Goal: Task Accomplishment & Management: Use online tool/utility

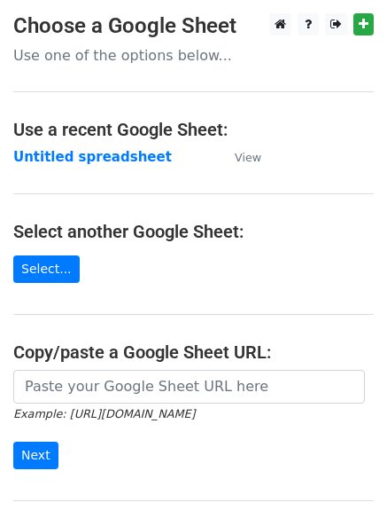
click at [80, 144] on main "Choose a Google Sheet Use one of the options below... Use a recent Google Sheet…" at bounding box center [193, 288] width 387 height 551
click at [82, 152] on strong "Untitled spreadsheet" at bounding box center [92, 157] width 159 height 16
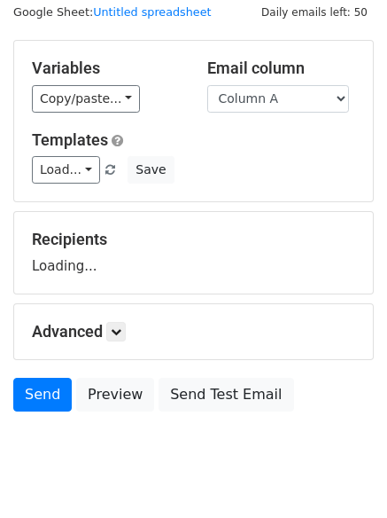
scroll to position [100, 0]
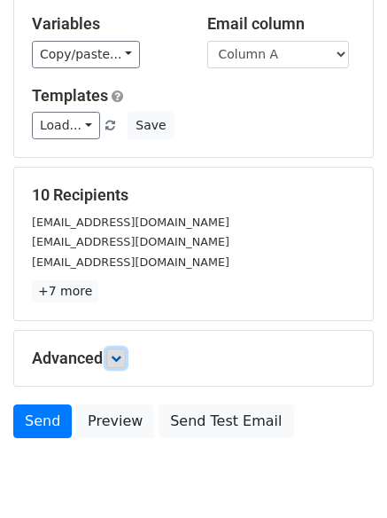
click at [118, 360] on icon at bounding box center [116, 358] width 11 height 11
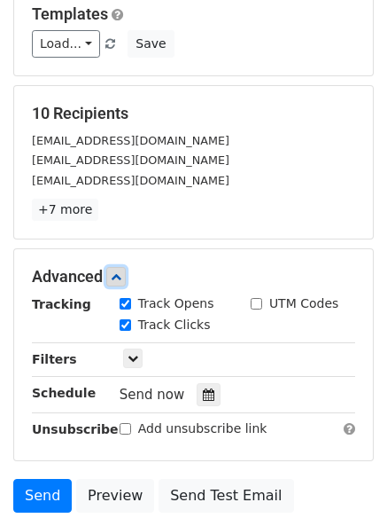
scroll to position [317, 0]
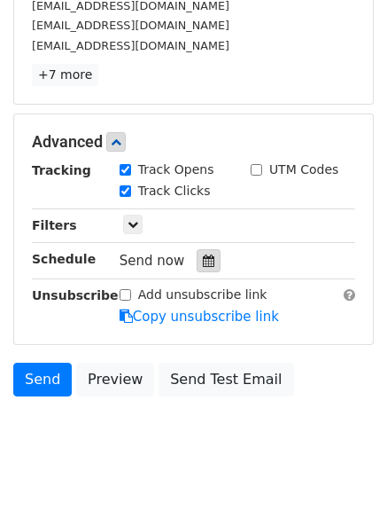
click at [203, 260] on icon at bounding box center [209, 260] width 12 height 12
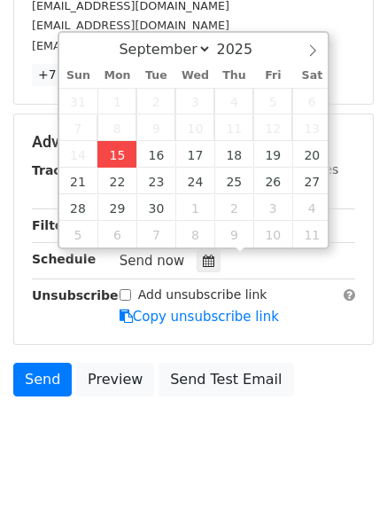
type input "2025-09-15 12:20"
type input "20"
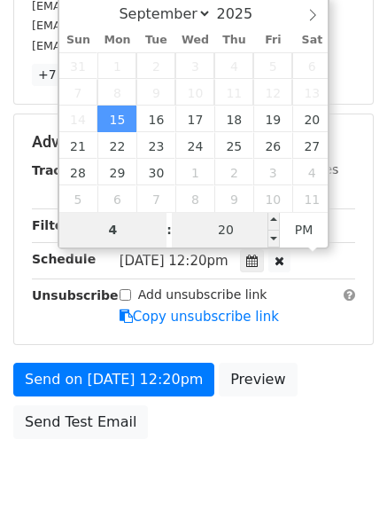
type input "4"
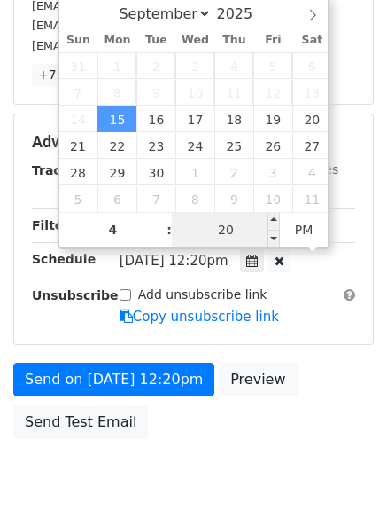
type input "2025-09-15 16:20"
type input "04"
click at [221, 224] on input "20" at bounding box center [226, 229] width 108 height 35
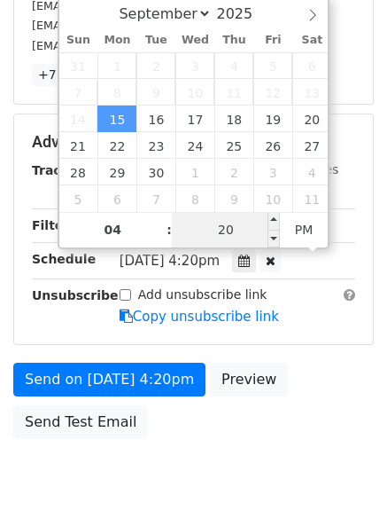
type input "0"
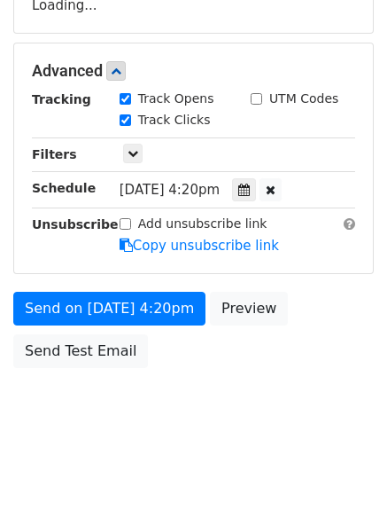
type input "2025-09-15 16:00"
click at [223, 401] on body "New Campaign Daily emails left: 50 Google Sheet: Untitled spreadsheet Variables…" at bounding box center [193, 72] width 387 height 751
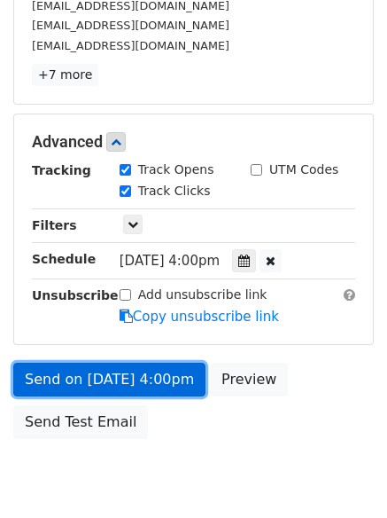
click at [173, 369] on link "Send on Sep 15 at 4:00pm" at bounding box center [109, 380] width 192 height 34
click at [124, 376] on link "Send on Sep 15 at 4:00pm" at bounding box center [109, 380] width 192 height 34
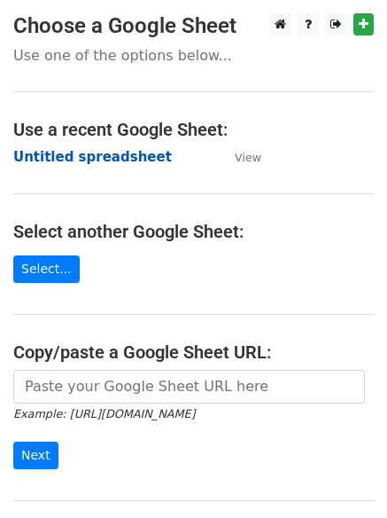
click at [123, 160] on strong "Untitled spreadsheet" at bounding box center [92, 157] width 159 height 16
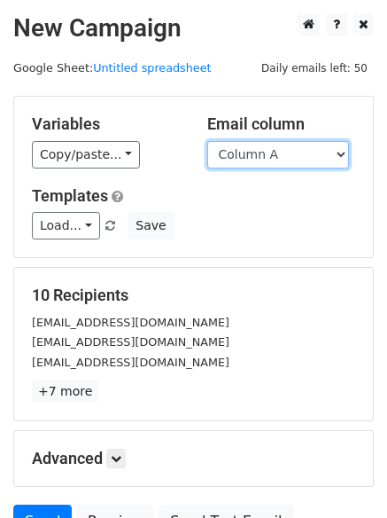
click at [278, 153] on select "Column A Column B Column C Column D Column E" at bounding box center [278, 154] width 142 height 27
select select "Column B"
click at [207, 141] on select "Column A Column B Column C Column D Column E" at bounding box center [278, 154] width 142 height 27
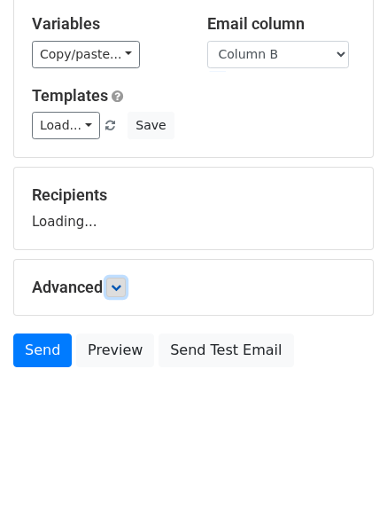
click at [121, 278] on link at bounding box center [116, 288] width 20 height 20
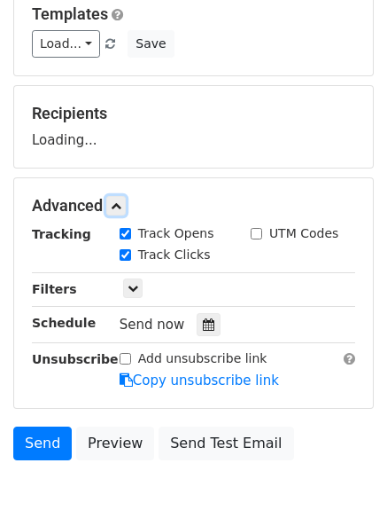
scroll to position [242, 0]
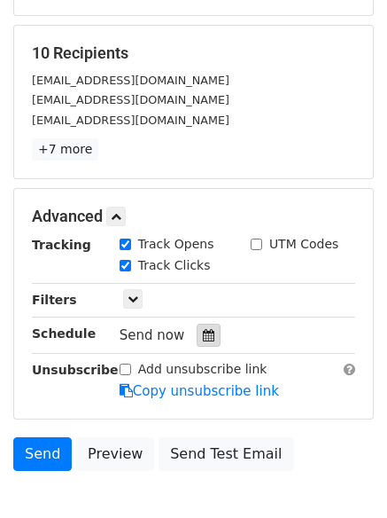
click at [197, 335] on div at bounding box center [209, 335] width 24 height 23
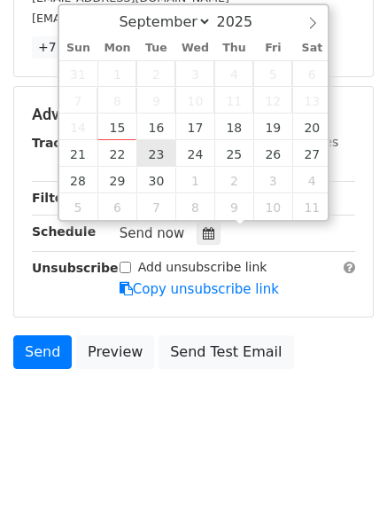
scroll to position [345, 0]
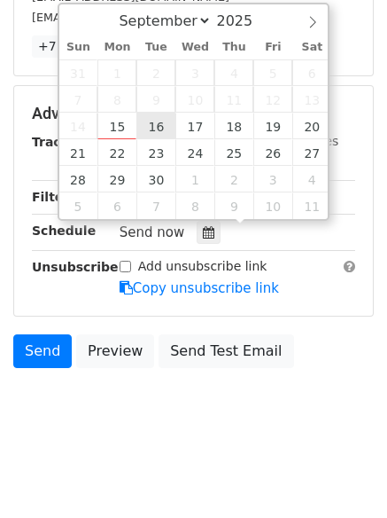
type input "2025-09-16 12:00"
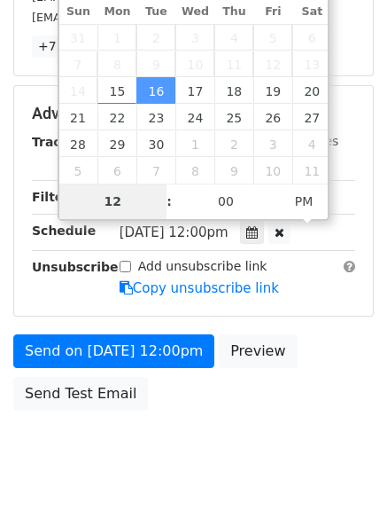
type input "5"
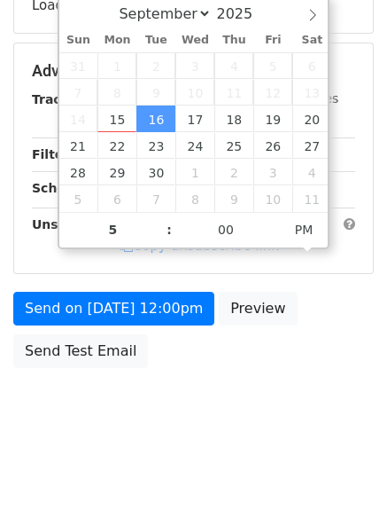
type input "2025-09-16 17:00"
click at [145, 421] on body "New Campaign Daily emails left: 50 Google Sheet: Untitled spreadsheet Variables…" at bounding box center [193, 72] width 387 height 751
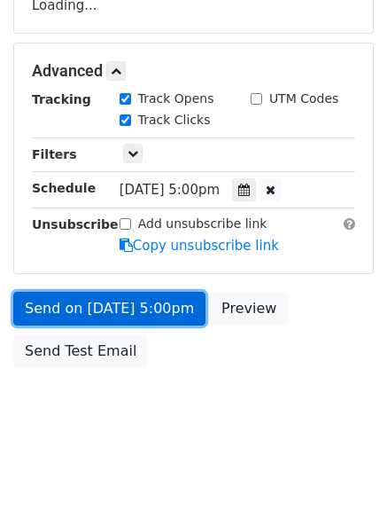
click at [159, 308] on link "Send on Sep 16 at 5:00pm" at bounding box center [109, 309] width 192 height 34
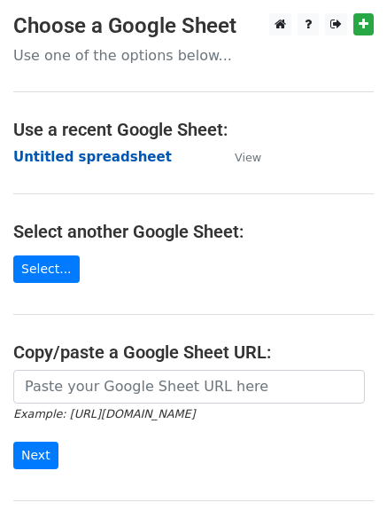
click at [127, 158] on strong "Untitled spreadsheet" at bounding box center [92, 157] width 159 height 16
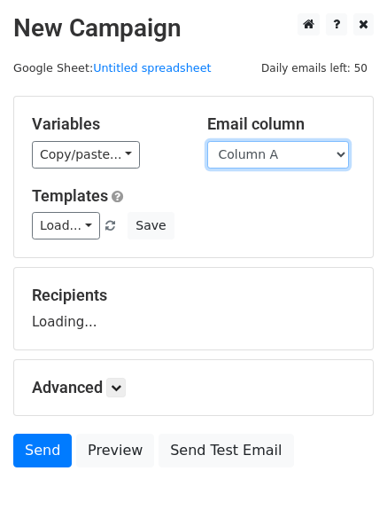
click at [301, 158] on select "Column A Column B Column C Column D Column E" at bounding box center [278, 154] width 142 height 27
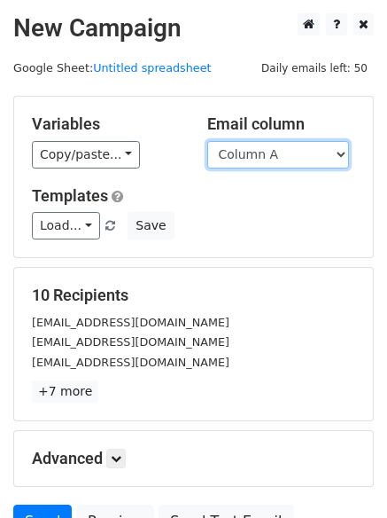
drag, startPoint x: 294, startPoint y: 153, endPoint x: 294, endPoint y: 165, distance: 12.4
click at [294, 153] on select "Column A Column B Column C Column D Column E" at bounding box center [278, 154] width 142 height 27
select select "Column C"
click at [207, 141] on select "Column A Column B Column C Column D Column E" at bounding box center [278, 154] width 142 height 27
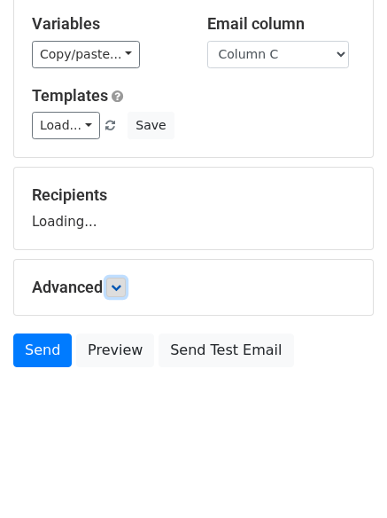
click at [121, 285] on icon at bounding box center [116, 287] width 11 height 11
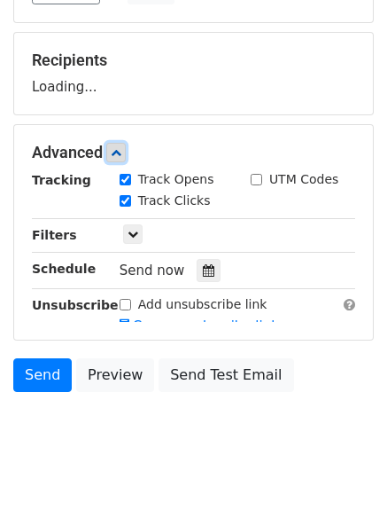
scroll to position [242, 0]
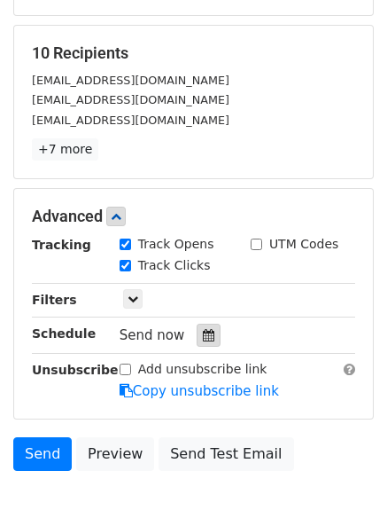
click at [197, 332] on div at bounding box center [209, 335] width 24 height 23
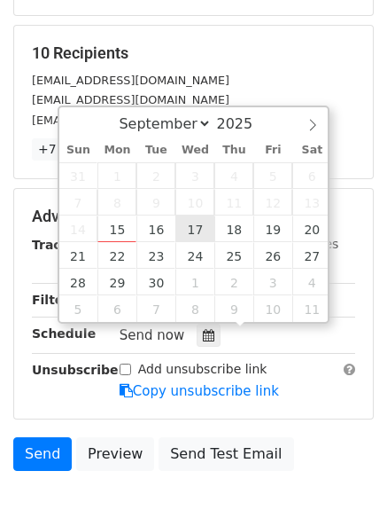
type input "2025-09-17 12:00"
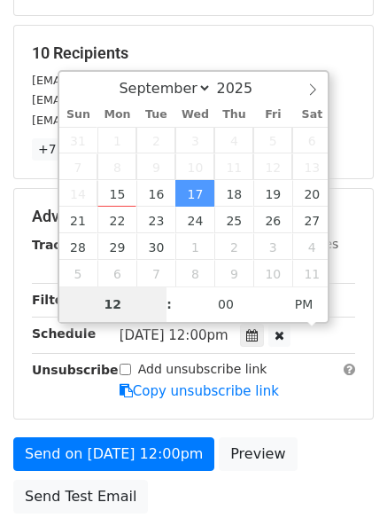
type input "6"
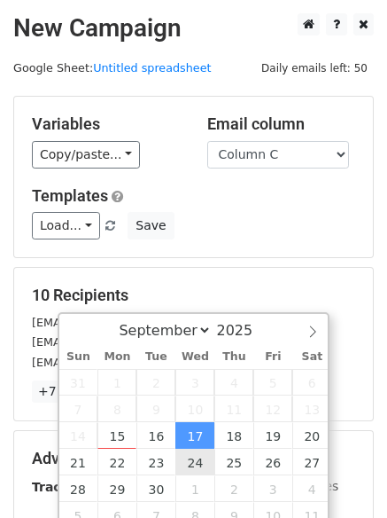
scroll to position [387, 0]
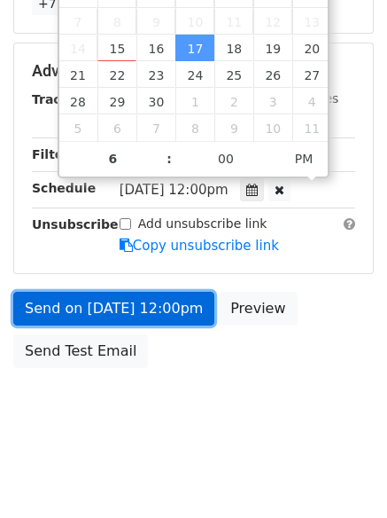
type input "2025-09-17 18:00"
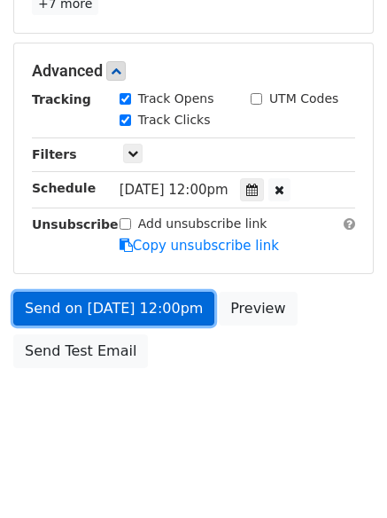
click at [204, 301] on link "Send on Sep 17 at 12:00pm" at bounding box center [113, 309] width 201 height 34
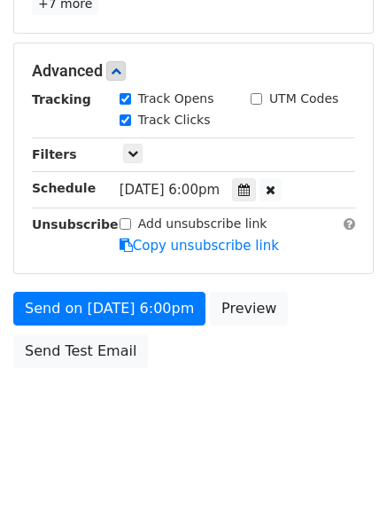
scroll to position [317, 0]
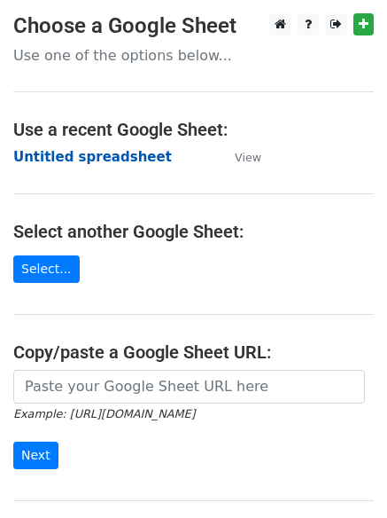
click at [109, 161] on strong "Untitled spreadsheet" at bounding box center [92, 157] width 159 height 16
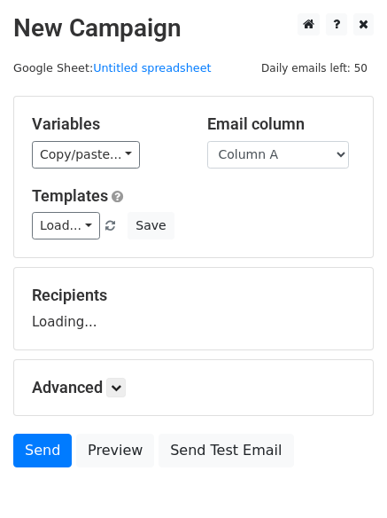
click at [306, 153] on select "Column A Column B Column C Column D Column E" at bounding box center [278, 154] width 142 height 27
select select "Column D"
click at [207, 141] on select "Column A Column B Column C Column D Column E" at bounding box center [278, 154] width 142 height 27
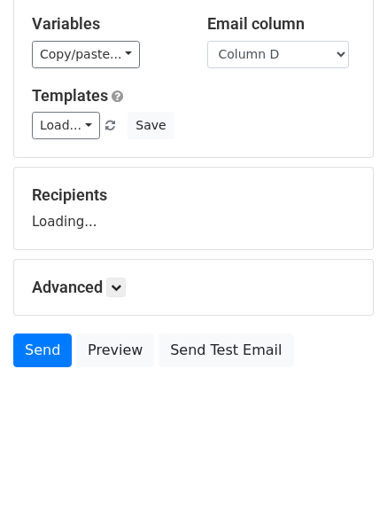
scroll to position [100, 0]
click at [121, 286] on icon at bounding box center [116, 287] width 11 height 11
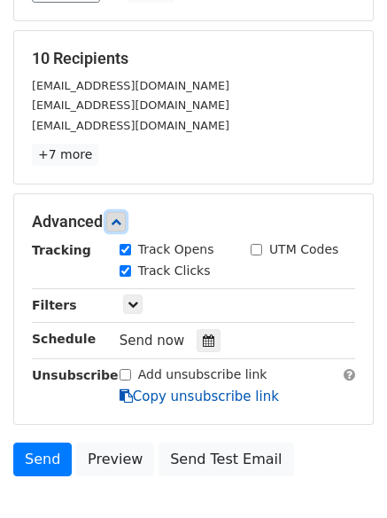
scroll to position [334, 0]
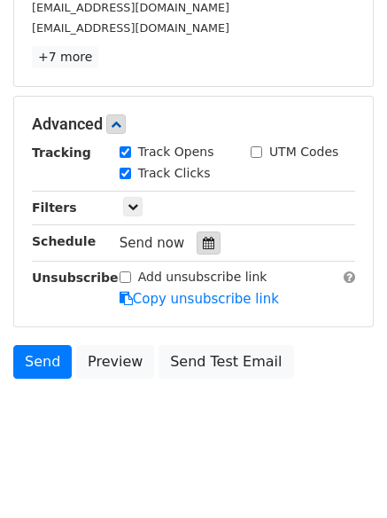
click at [209, 245] on div at bounding box center [209, 242] width 24 height 23
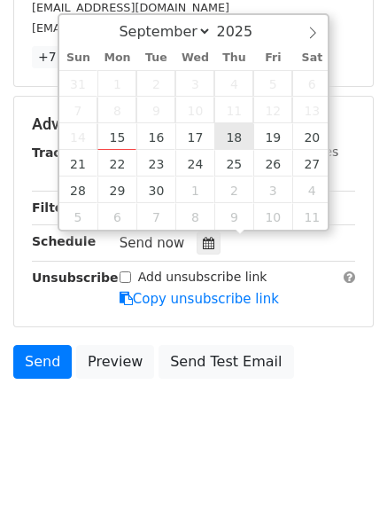
type input "2025-09-18 12:00"
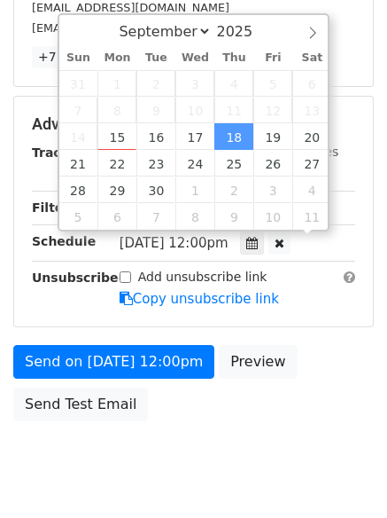
scroll to position [1, 0]
type input "7"
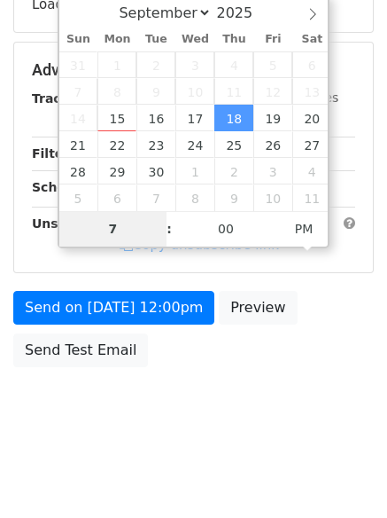
scroll to position [317, 0]
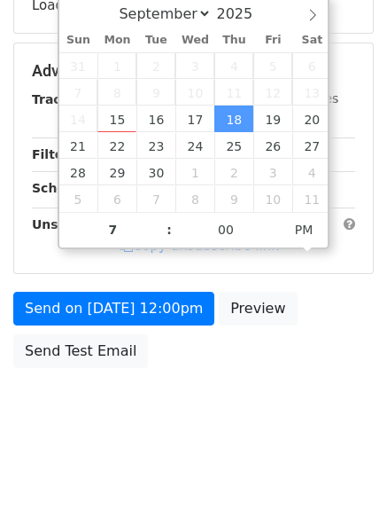
type input "2025-09-18 19:00"
click at [239, 449] on html "New Campaign Daily emails left: 50 Google Sheet: Untitled spreadsheet Variables…" at bounding box center [193, 100] width 387 height 835
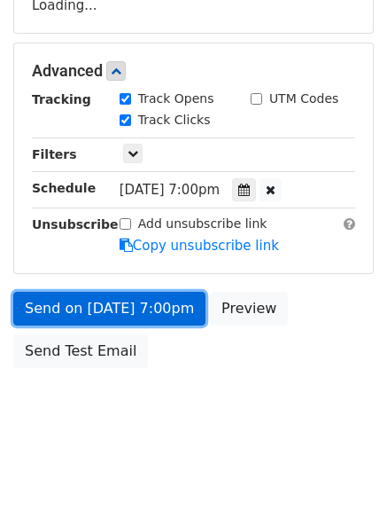
click at [182, 322] on link "Send on Sep 18 at 7:00pm" at bounding box center [109, 309] width 192 height 34
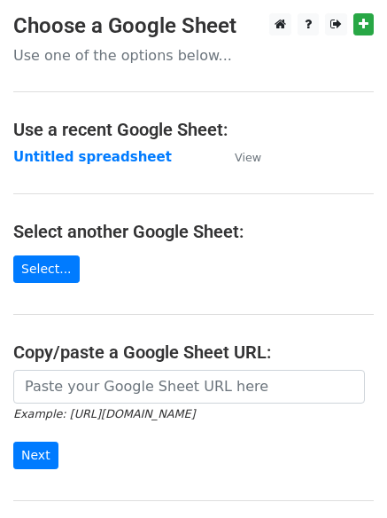
click at [117, 170] on main "Choose a Google Sheet Use one of the options below... Use a recent Google Sheet…" at bounding box center [193, 288] width 387 height 551
click at [127, 160] on strong "Untitled spreadsheet" at bounding box center [92, 157] width 159 height 16
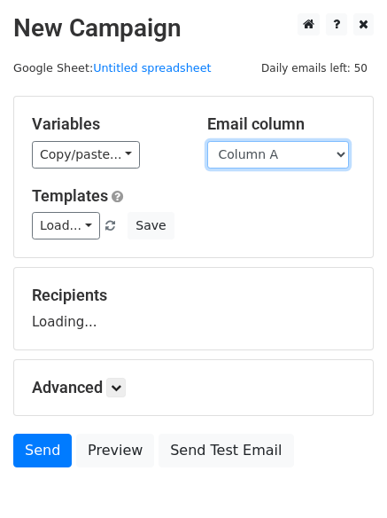
click at [292, 159] on select "Column A Column B Column C Column D Column E" at bounding box center [278, 154] width 142 height 27
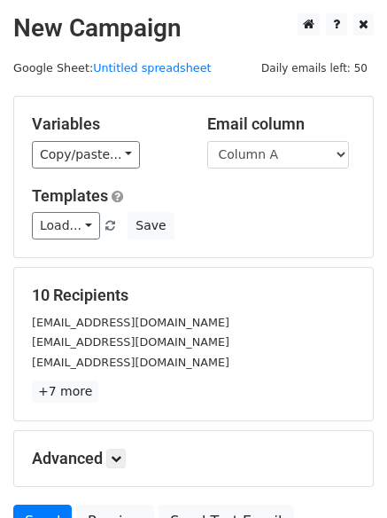
click at [314, 138] on div "Email column Column A Column B Column C Column D Column E" at bounding box center [282, 141] width 176 height 54
drag, startPoint x: 308, startPoint y: 159, endPoint x: 303, endPoint y: 167, distance: 9.1
click at [308, 159] on select "Column A Column B Column C Column D Column E" at bounding box center [278, 154] width 142 height 27
select select "Column E"
click at [207, 141] on select "Column A Column B Column C Column D Column E" at bounding box center [278, 154] width 142 height 27
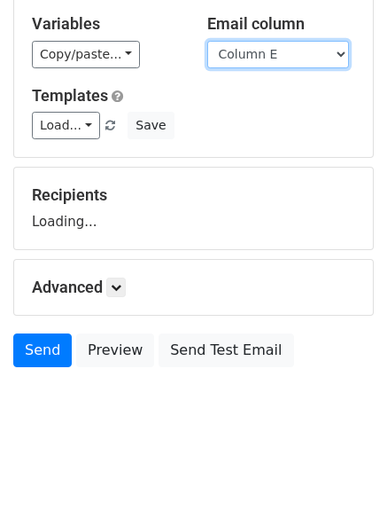
scroll to position [100, 0]
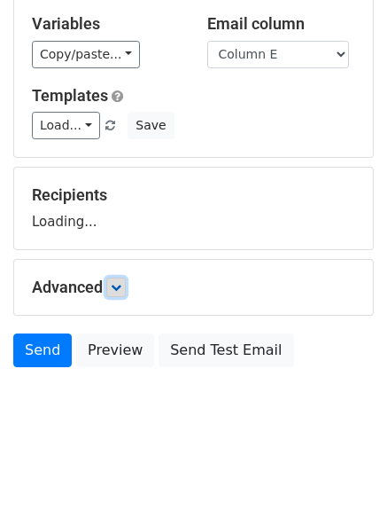
click at [122, 295] on link at bounding box center [116, 288] width 20 height 20
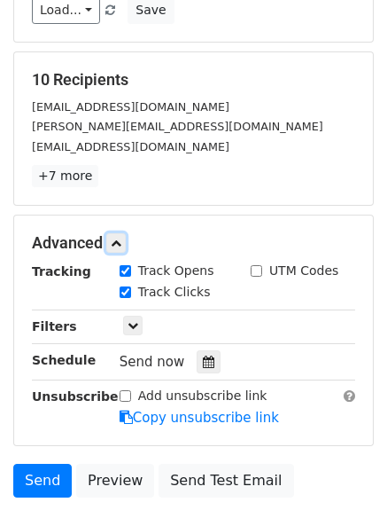
scroll to position [345, 0]
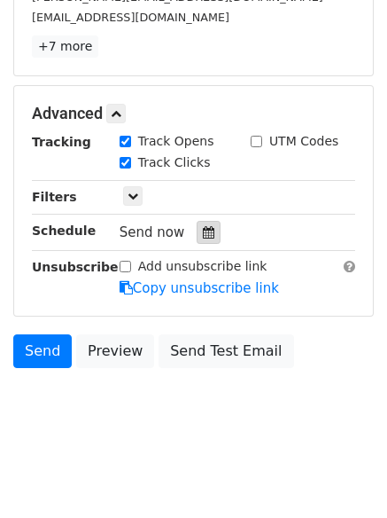
click at [203, 239] on icon at bounding box center [209, 232] width 12 height 12
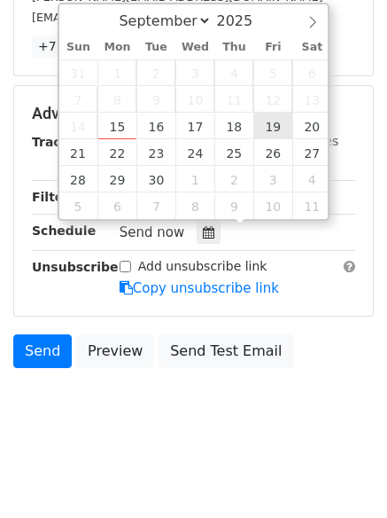
type input "[DATE] 12:00"
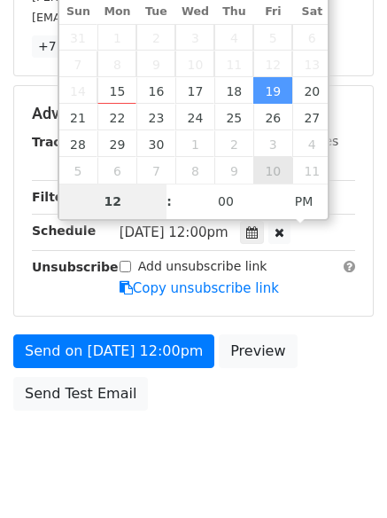
type input "8"
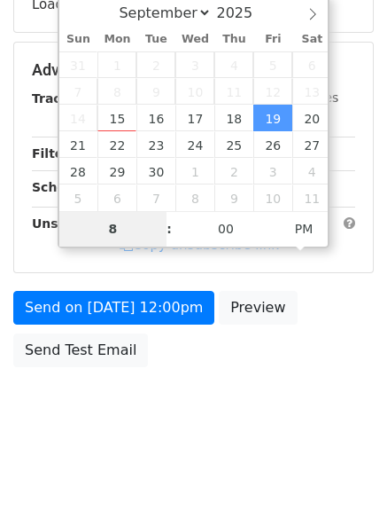
scroll to position [317, 0]
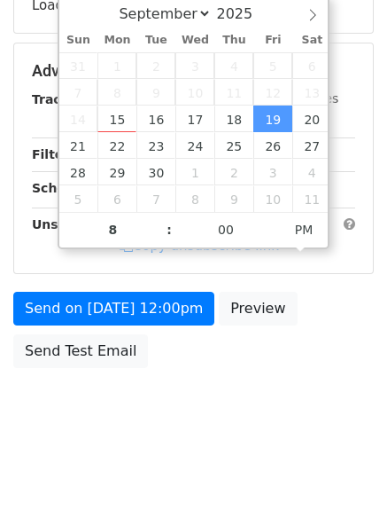
type input "[DATE] 20:00"
click at [222, 442] on body "New Campaign Daily emails left: 50 Google Sheet: Untitled spreadsheet Variables…" at bounding box center [193, 72] width 387 height 751
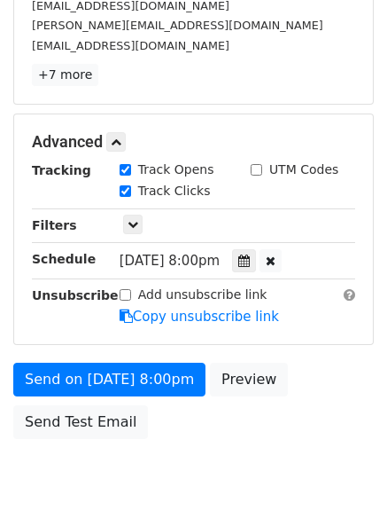
click at [151, 347] on form "Variables Copy/paste... {{Column A}} {{Column B}} {{Column C}} {{Column D}} {{C…" at bounding box center [193, 113] width 361 height 669
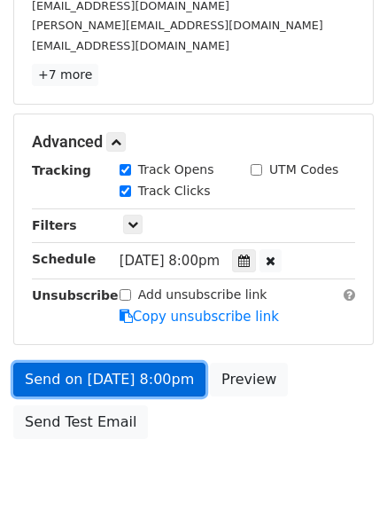
click at [165, 382] on link "Send on [DATE] 8:00pm" at bounding box center [109, 380] width 192 height 34
